Goal: Communication & Community: Answer question/provide support

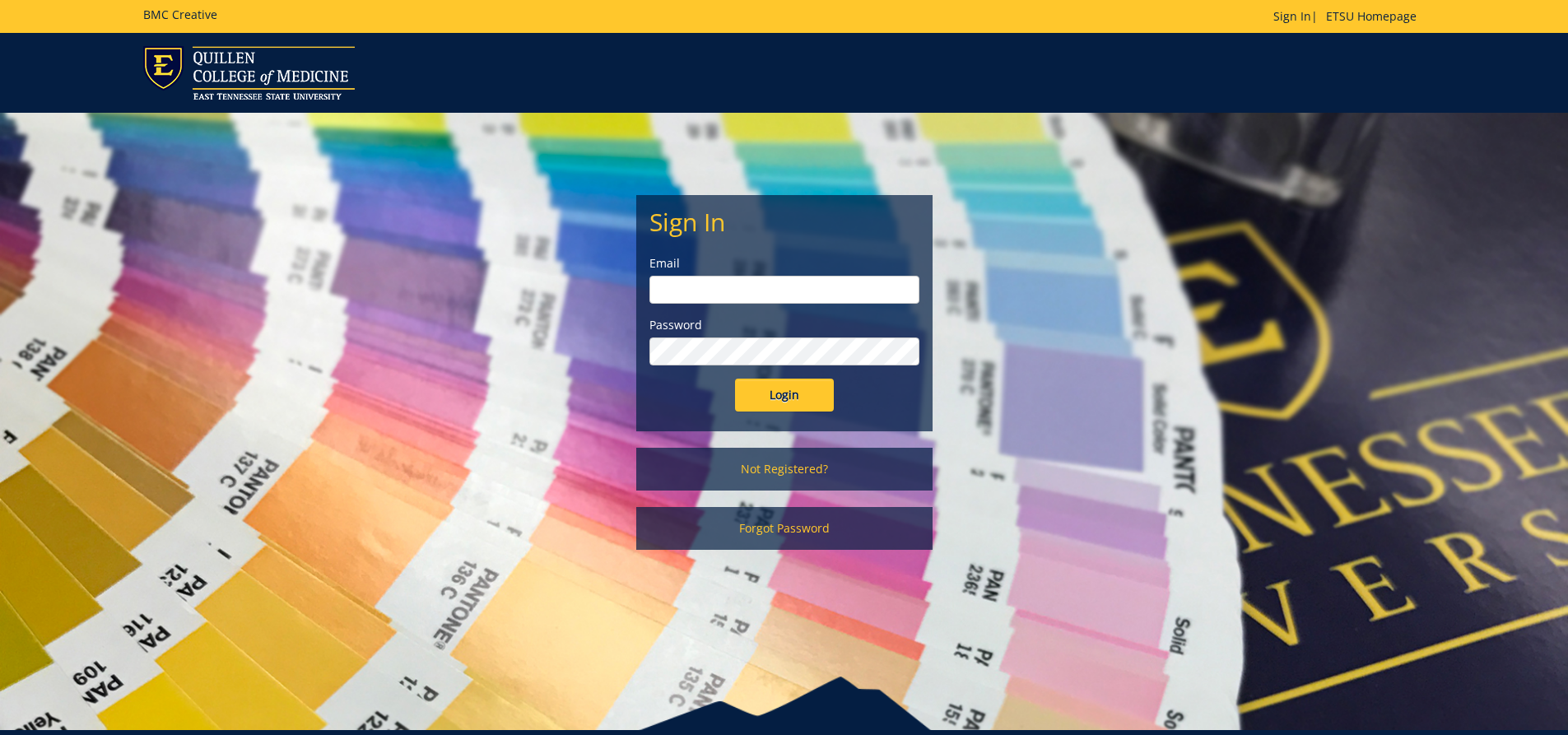
click at [810, 287] on input "email" at bounding box center [784, 290] width 270 height 28
type input "[EMAIL_ADDRESS][DOMAIN_NAME]"
click at [735, 378] on input "Login" at bounding box center [784, 394] width 99 height 33
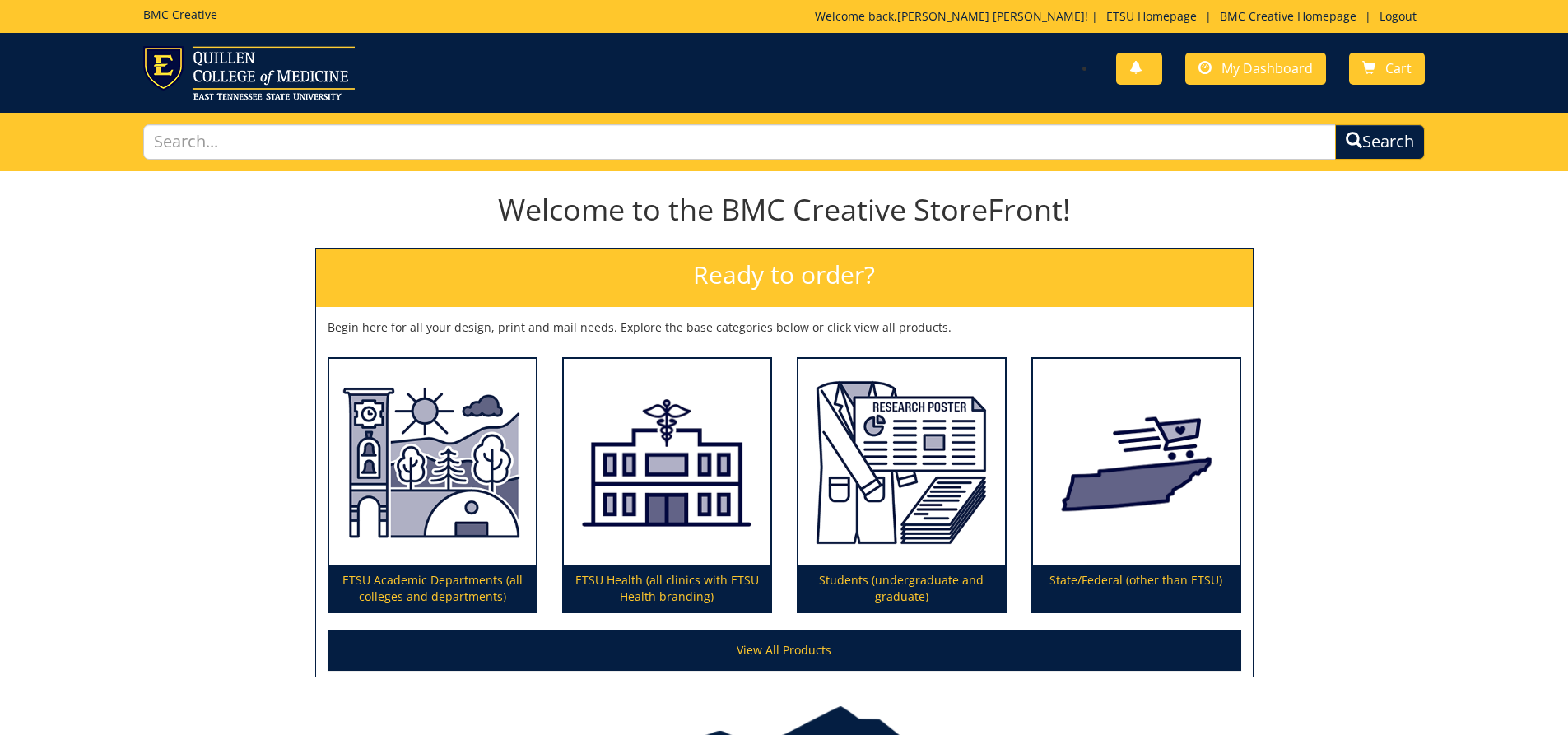
click at [1440, 397] on div "Welcome to the BMC Creative StoreFront! Ready to order? Begin here for all your…" at bounding box center [784, 427] width 1568 height 501
click at [1258, 70] on span "My Dashboard" at bounding box center [1267, 68] width 91 height 18
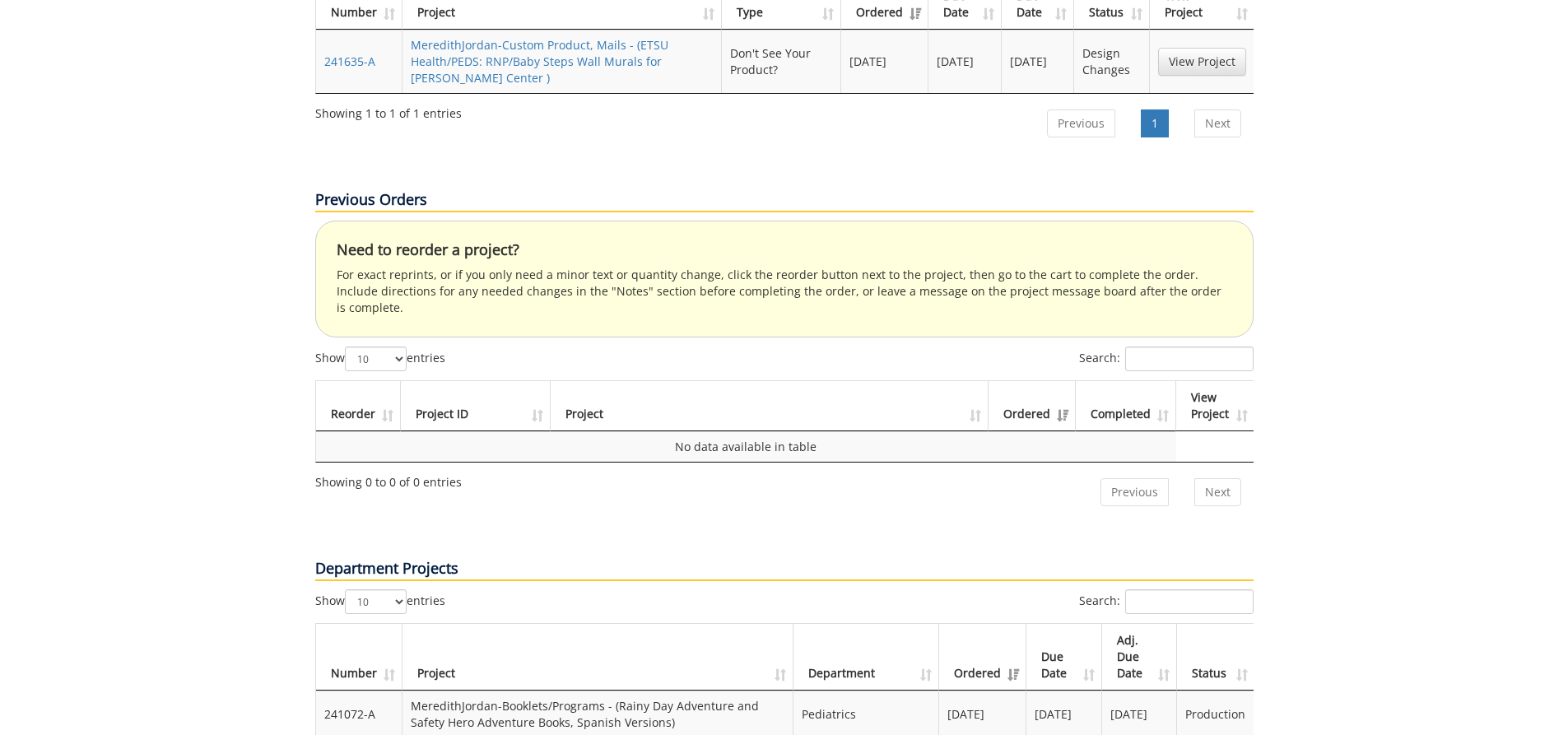
scroll to position [584, 0]
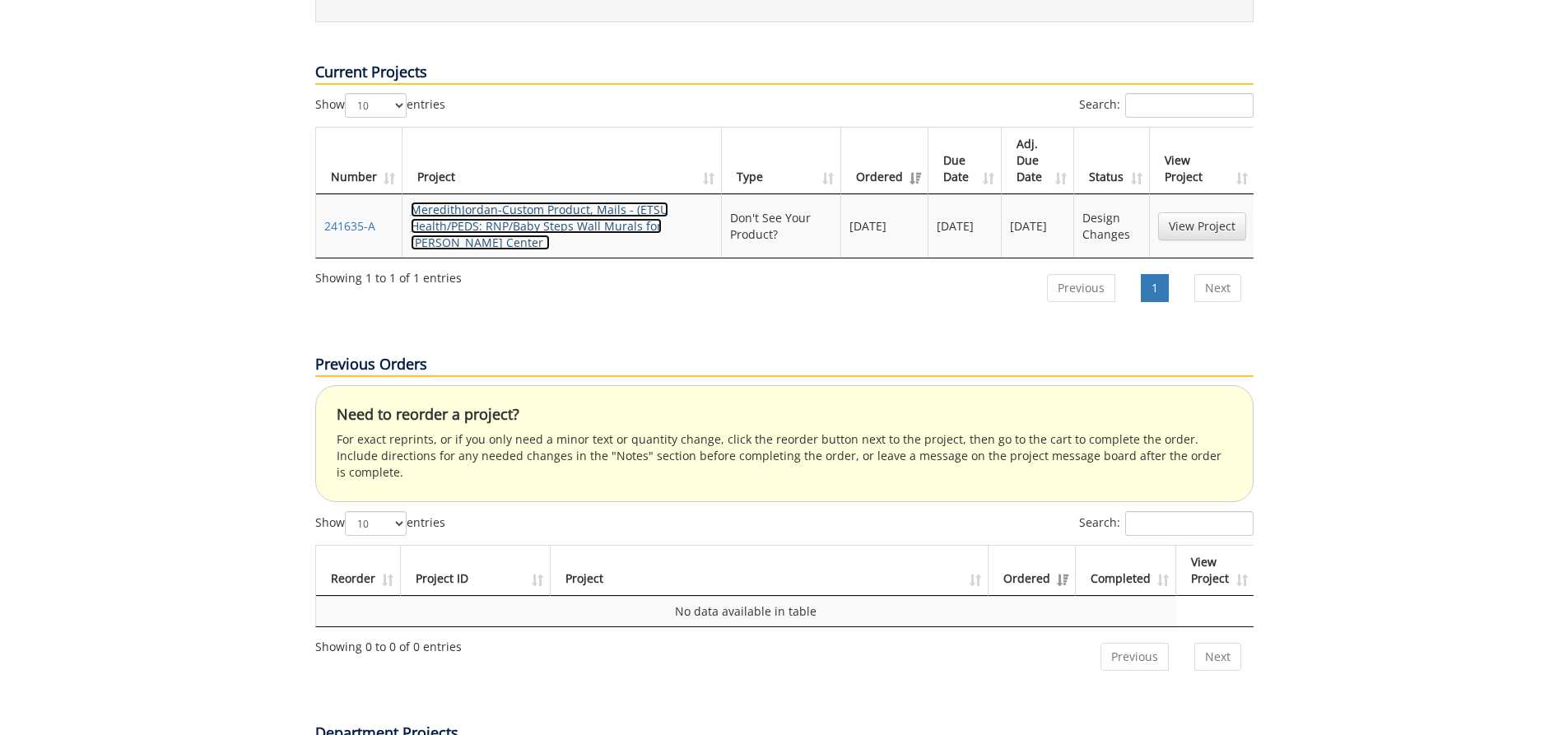
click at [594, 202] on link "MeredithJordan-Custom Product, Mails - (ETSU Health/PEDS: RNP/Baby Steps Wall M…" at bounding box center [538, 226] width 257 height 48
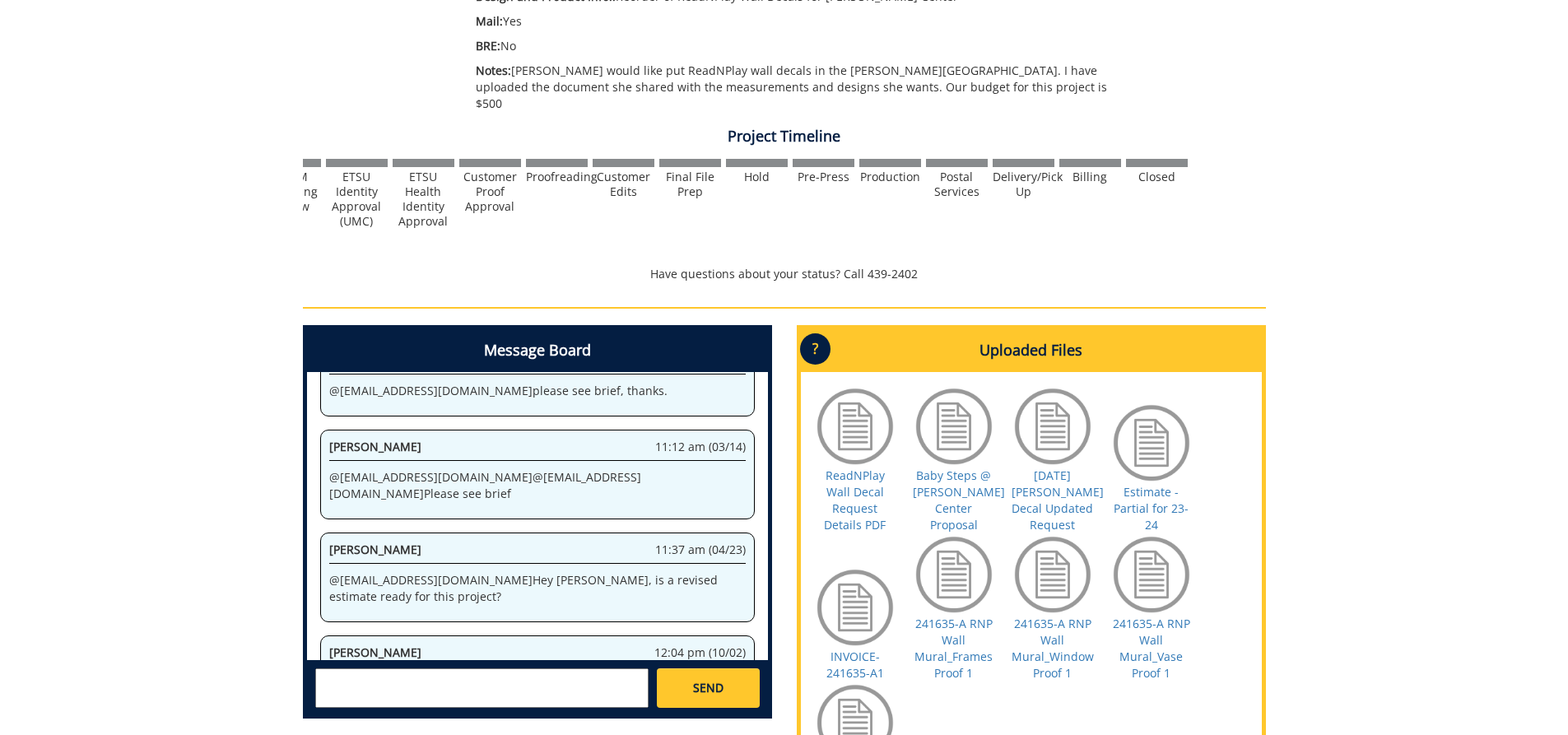
scroll to position [725, 0]
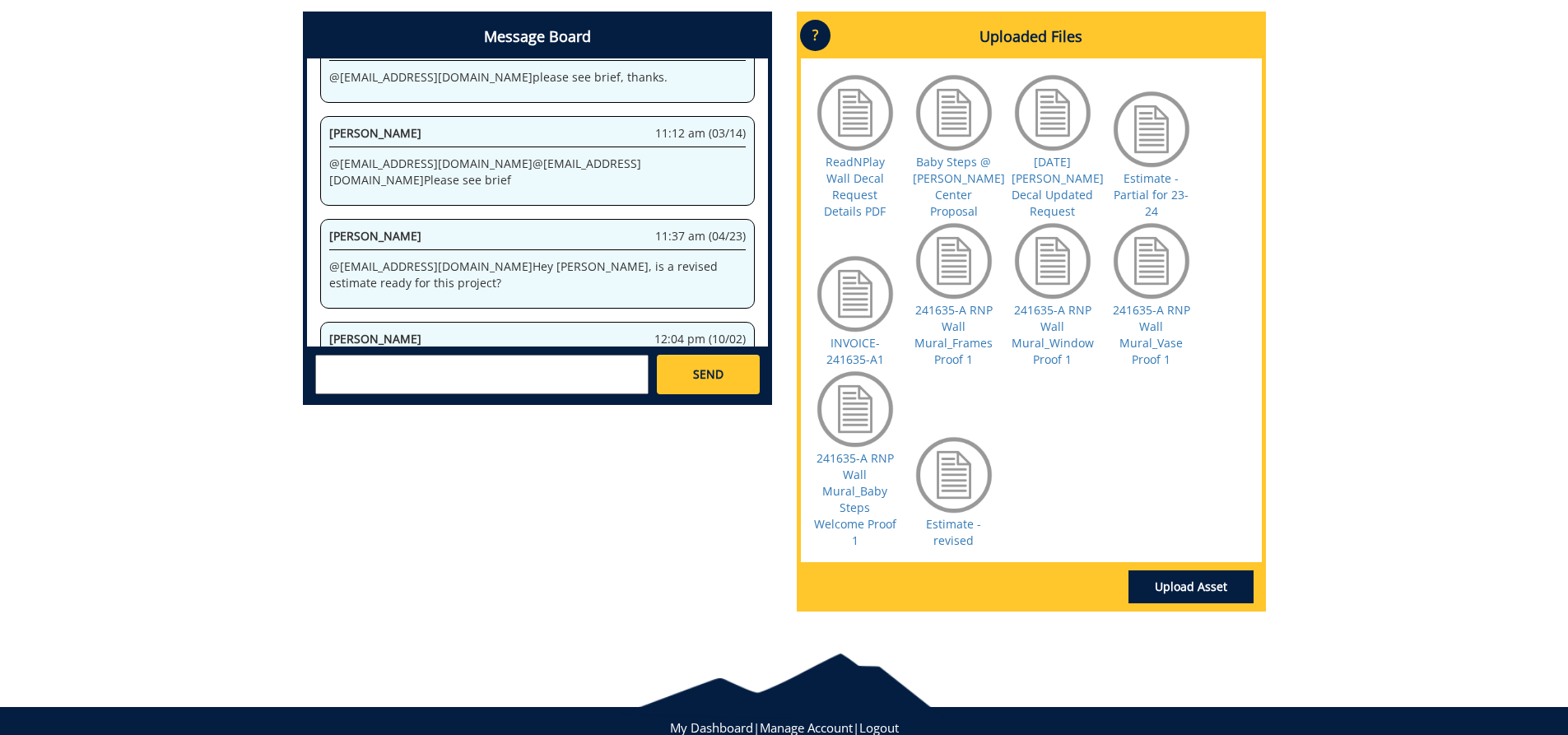
drag, startPoint x: 347, startPoint y: 186, endPoint x: 443, endPoint y: 196, distance: 96.5
click at [443, 361] on p "@ conleyga@etsu.edu Please add @ honeycutta1@etsu.edu" at bounding box center [537, 377] width 417 height 33
copy p "conleyga@etsu.edu"
click at [444, 355] on textarea at bounding box center [482, 375] width 333 height 39
type textarea "@conleyga@etsu"
